Goal: Find specific page/section: Find specific page/section

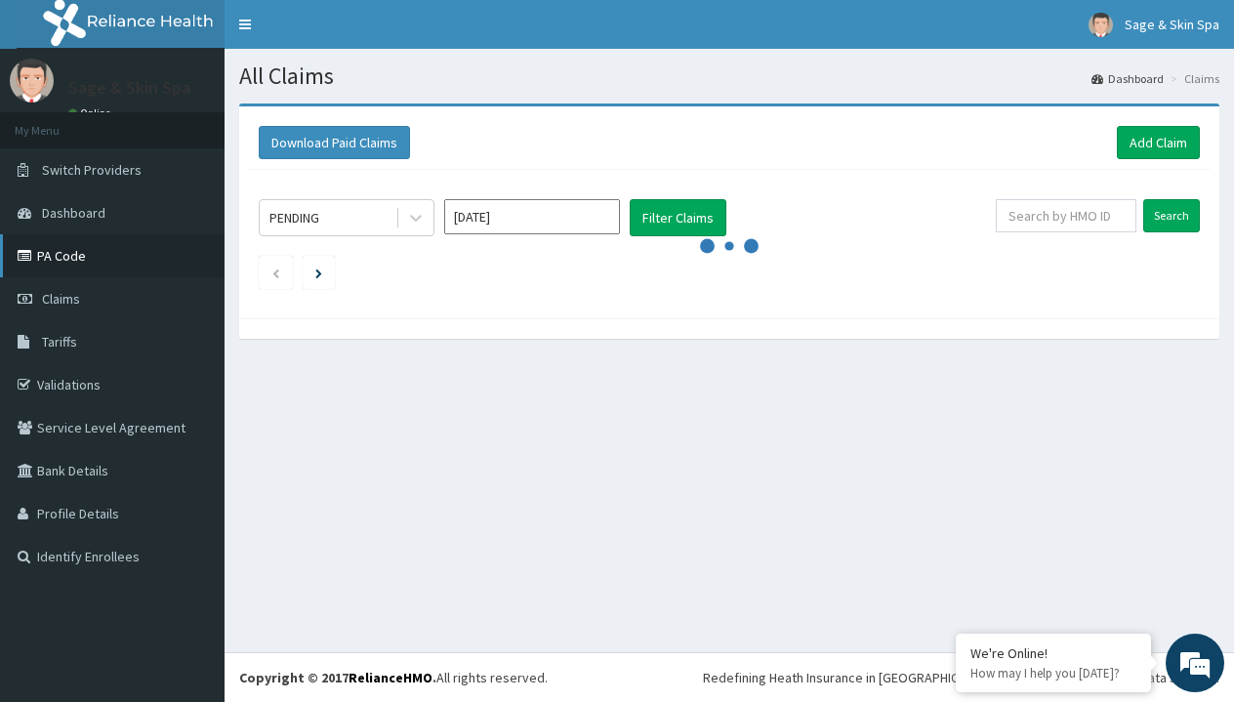
click at [41, 264] on link "PA Code" at bounding box center [112, 255] width 225 height 43
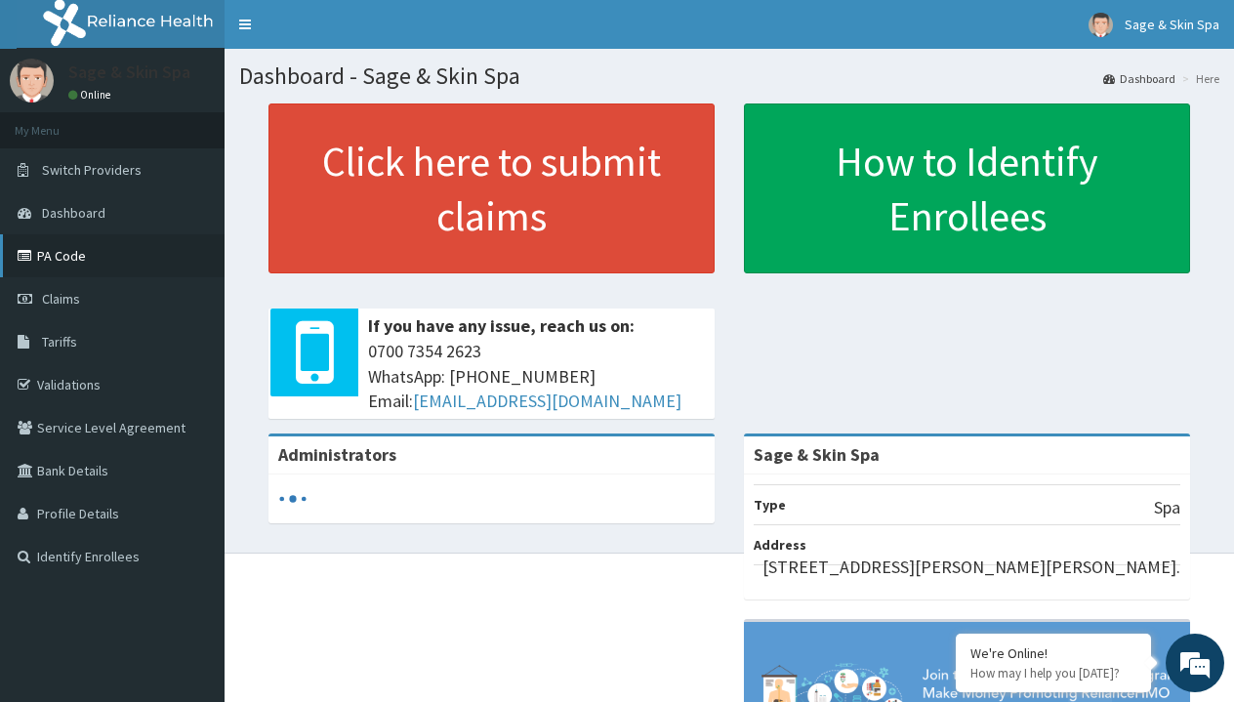
click at [75, 261] on link "PA Code" at bounding box center [112, 255] width 225 height 43
click at [47, 296] on span "Claims" at bounding box center [61, 299] width 38 height 18
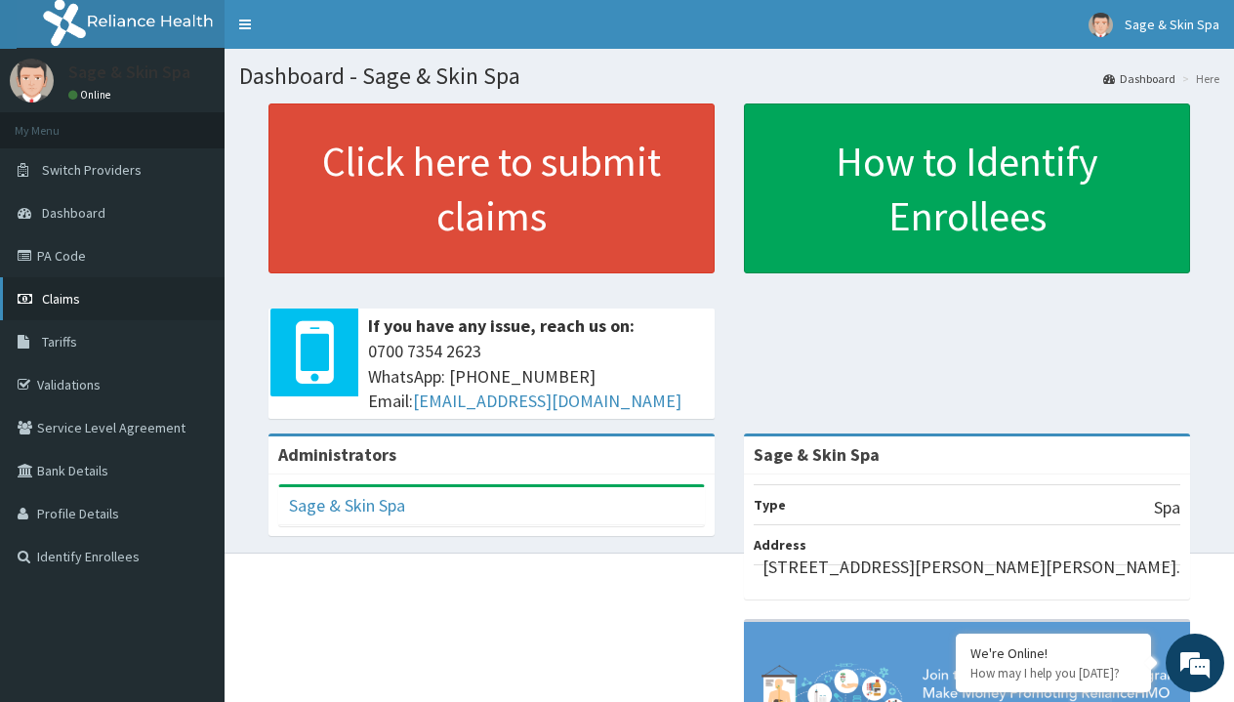
click at [56, 300] on span "Claims" at bounding box center [61, 299] width 38 height 18
